Goal: Task Accomplishment & Management: Use online tool/utility

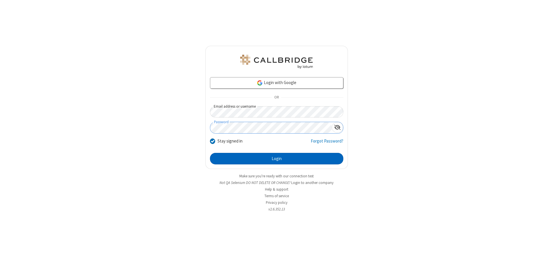
click at [277, 159] on button "Login" at bounding box center [276, 159] width 133 height 12
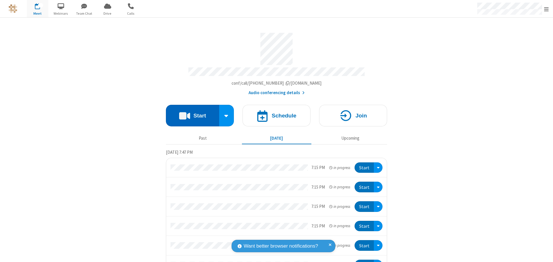
click at [190, 113] on button "Start" at bounding box center [192, 116] width 53 height 22
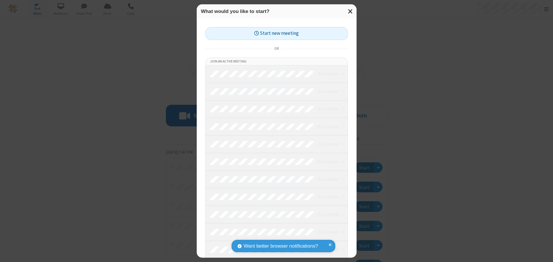
click at [277, 33] on button "Start new meeting" at bounding box center [277, 33] width 143 height 13
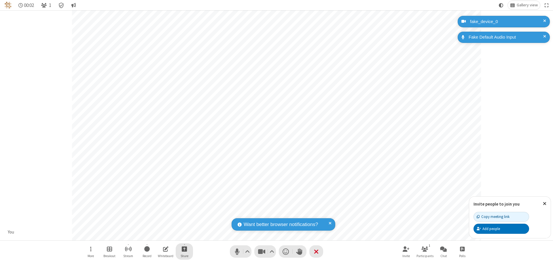
click at [184, 249] on span "Start sharing" at bounding box center [184, 249] width 5 height 7
click at [161, 235] on span "Share my screen" at bounding box center [161, 235] width 7 height 5
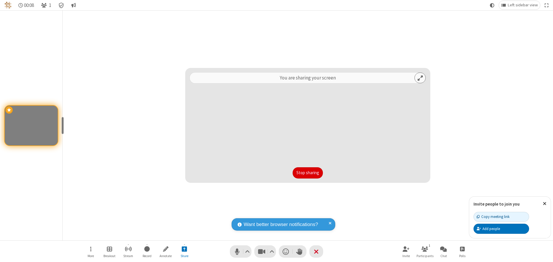
click at [308, 173] on button "Stop sharing" at bounding box center [308, 173] width 30 height 12
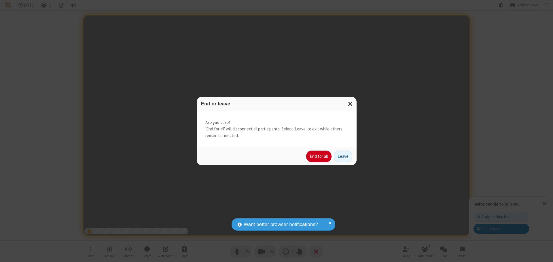
click at [319, 157] on button "End for all" at bounding box center [318, 157] width 25 height 12
